Goal: Transaction & Acquisition: Purchase product/service

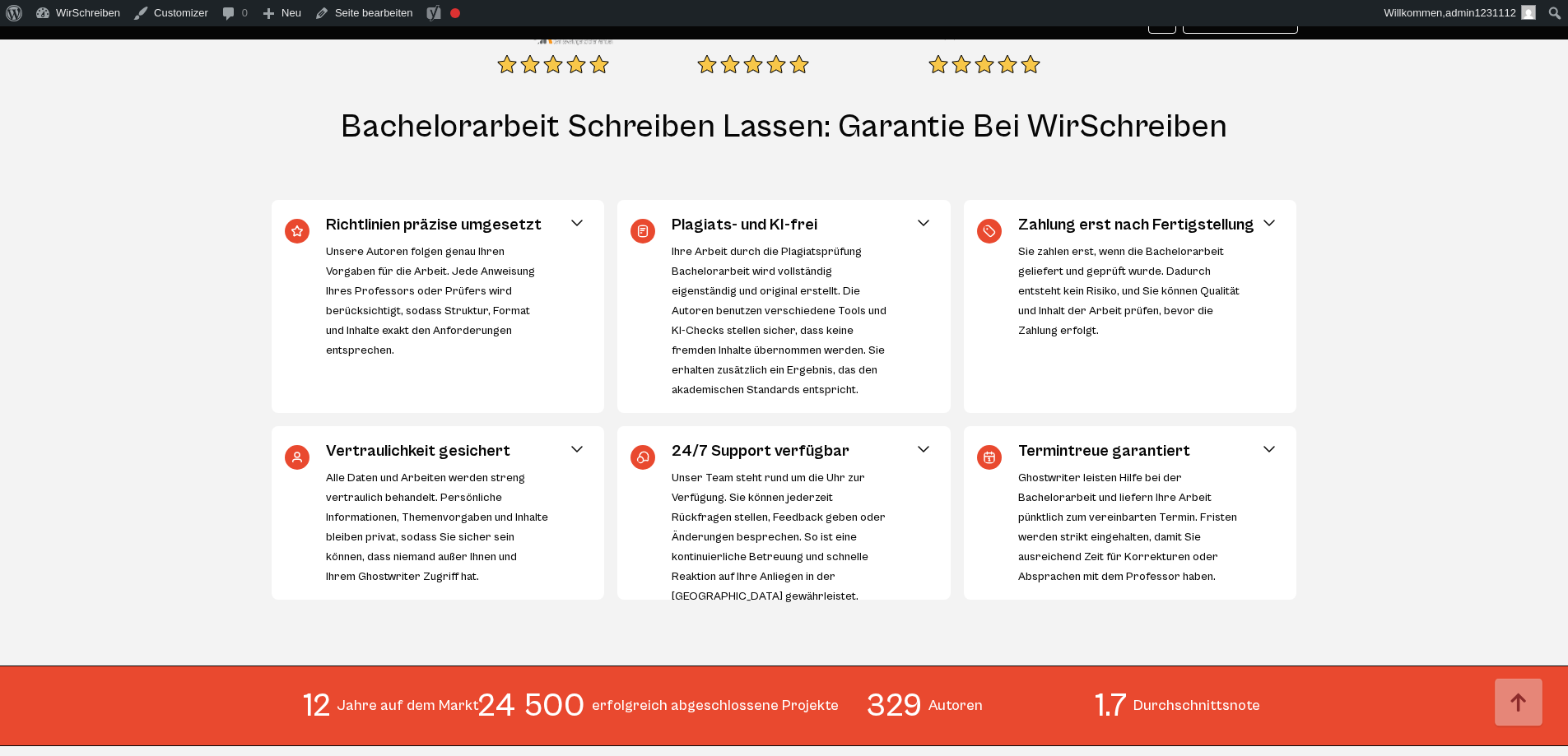
scroll to position [790, 0]
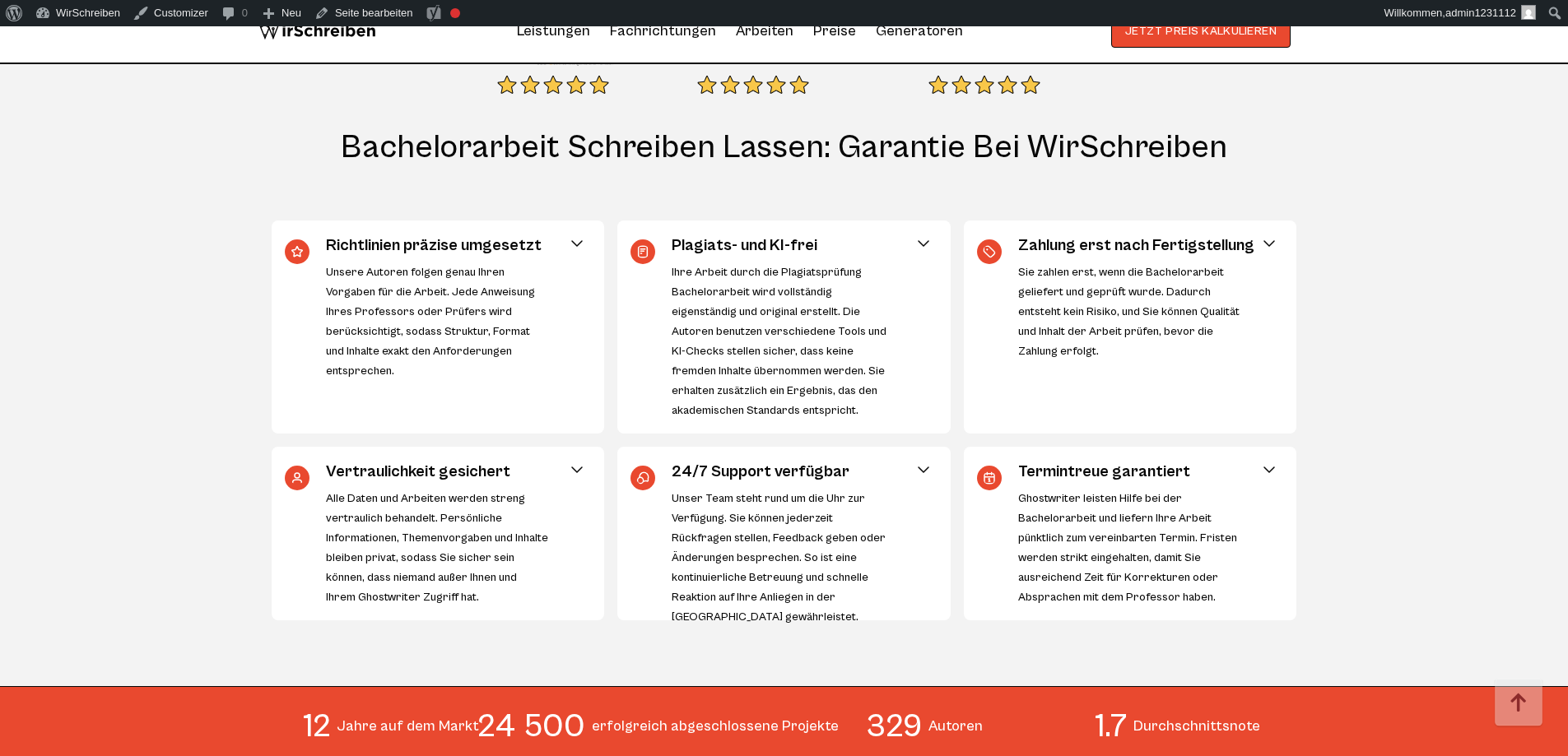
click at [1242, 233] on h3 "Zahlung erst nach Fertigstellung" at bounding box center [1146, 246] width 255 height 25
click at [1264, 233] on span at bounding box center [1269, 243] width 20 height 20
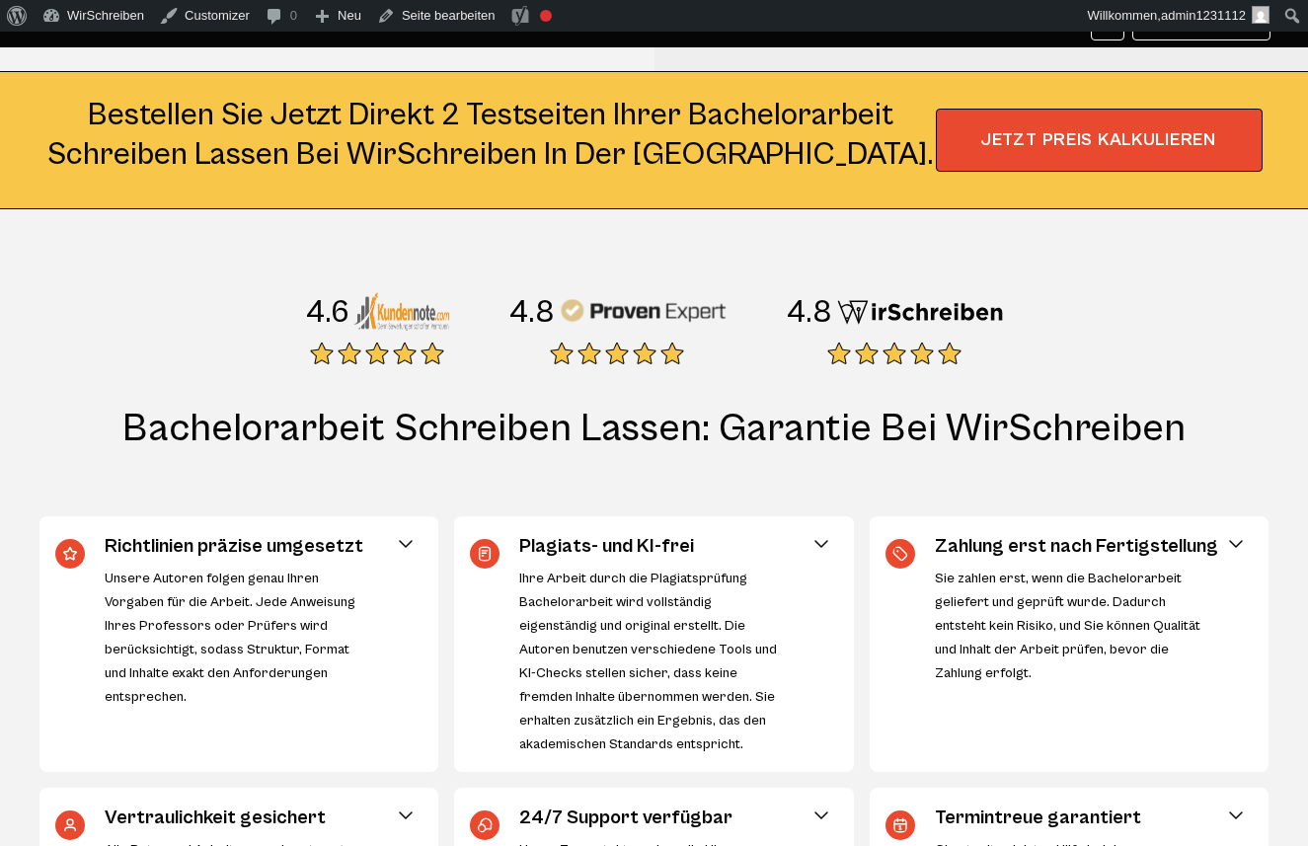
scroll to position [711, 0]
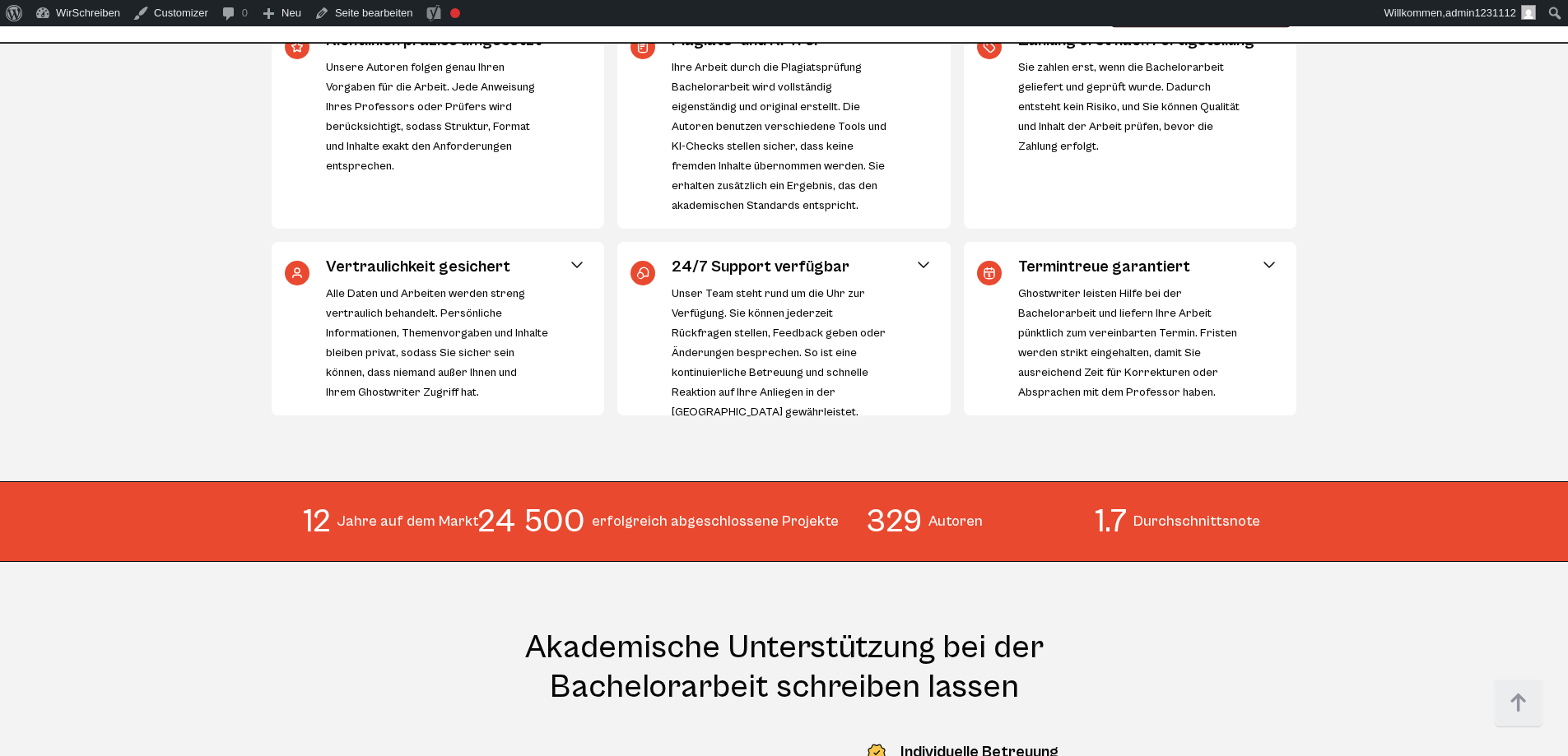
scroll to position [1382, 0]
